Goal: Navigation & Orientation: Find specific page/section

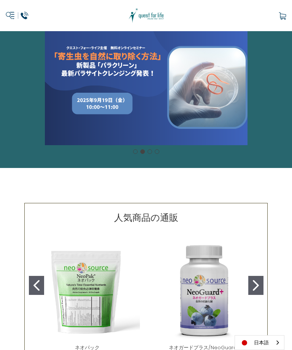
click at [214, 84] on div "カルーセル・タイトル カルーセルスライドに説明を追加します。複数の販売を促進するために使用することができます。 販売中" at bounding box center [146, 88] width 292 height 114
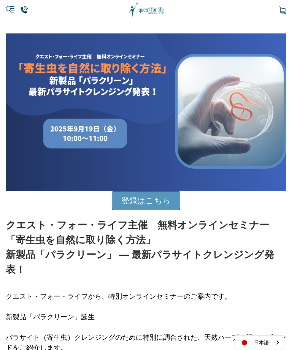
click at [252, 80] on img at bounding box center [146, 112] width 280 height 158
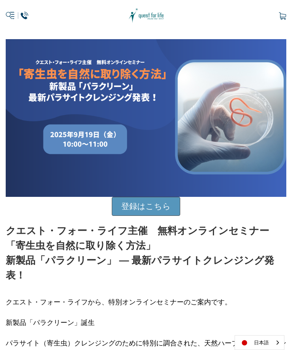
click at [10, 11] on icon at bounding box center [17, 15] width 23 height 11
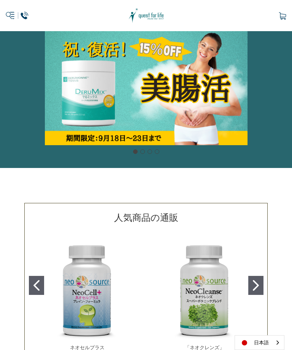
click at [11, 15] on icon at bounding box center [17, 15] width 23 height 11
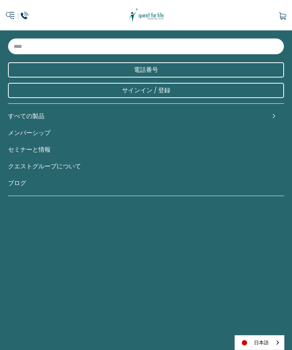
click at [232, 115] on link "すべての製品" at bounding box center [146, 116] width 276 height 17
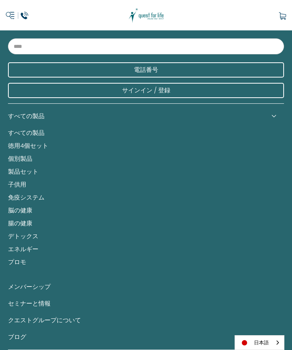
click at [188, 175] on link "製品セット" at bounding box center [146, 171] width 276 height 13
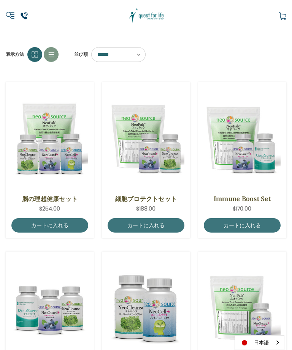
click at [9, 10] on icon at bounding box center [17, 15] width 23 height 11
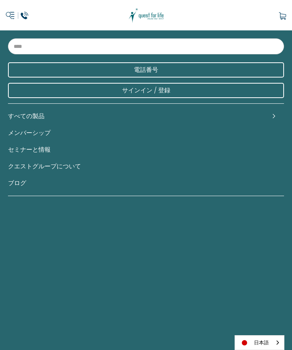
click at [229, 122] on link "すべての製品" at bounding box center [146, 116] width 276 height 17
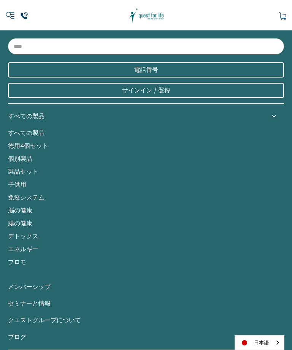
click at [32, 239] on link "デトックス" at bounding box center [146, 236] width 276 height 13
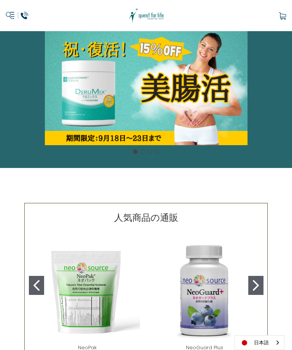
click at [13, 16] on icon at bounding box center [17, 15] width 23 height 11
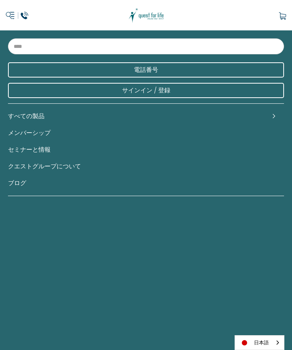
click at [57, 117] on link "すべての製品" at bounding box center [146, 116] width 276 height 17
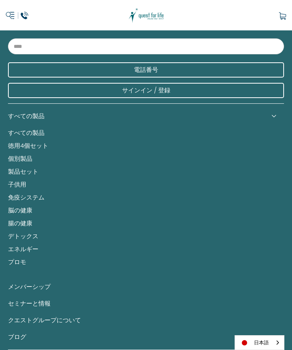
click at [46, 169] on link "製品セット" at bounding box center [146, 171] width 276 height 13
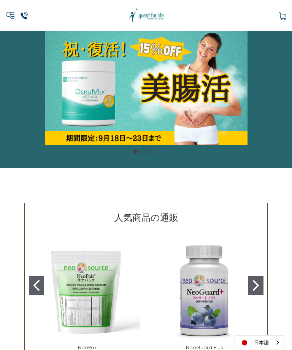
click at [15, 16] on icon at bounding box center [17, 15] width 23 height 11
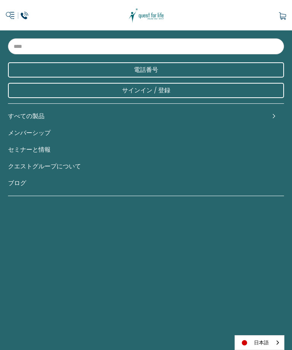
click at [40, 120] on link "すべての製品" at bounding box center [146, 116] width 276 height 17
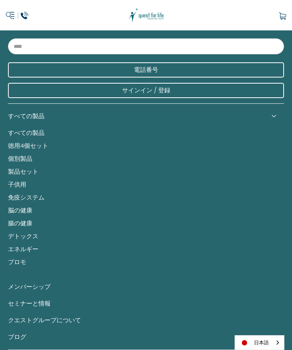
click at [44, 133] on link "すべての製品" at bounding box center [146, 132] width 276 height 13
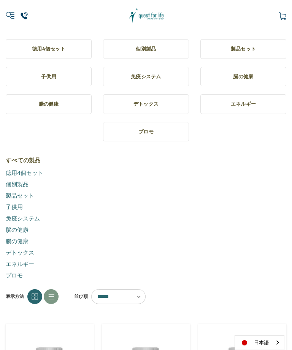
click at [27, 262] on link "エネルギー" at bounding box center [146, 263] width 280 height 11
click at [38, 183] on link "個別製品" at bounding box center [146, 184] width 280 height 11
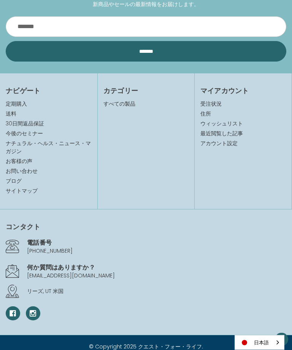
scroll to position [696, 0]
